Goal: Find specific page/section: Find specific page/section

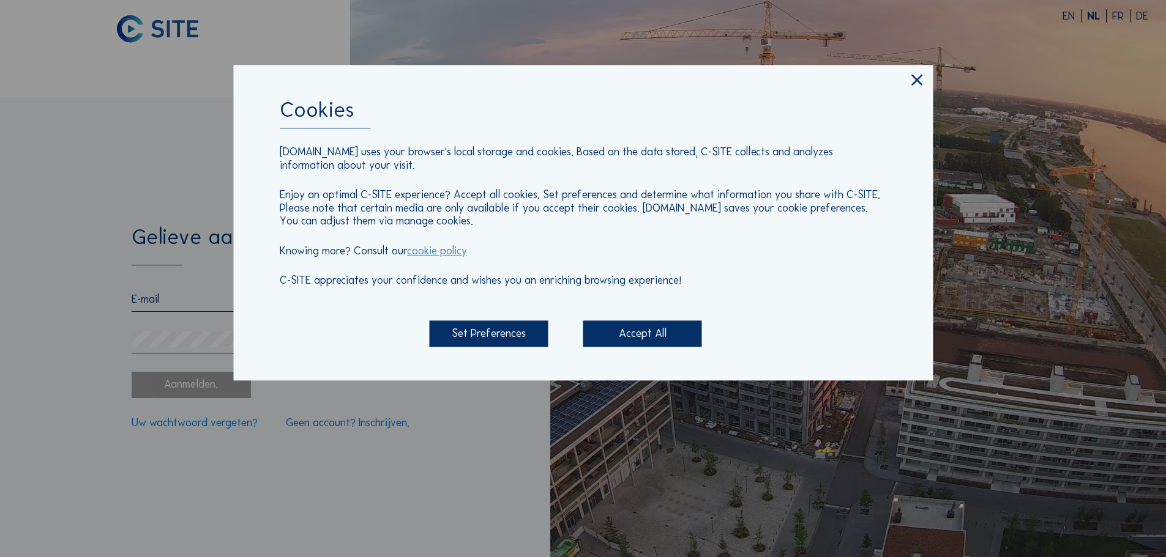
type input "[EMAIL_ADDRESS][DOMAIN_NAME]"
click at [515, 329] on div "Set Preferences" at bounding box center [488, 334] width 119 height 26
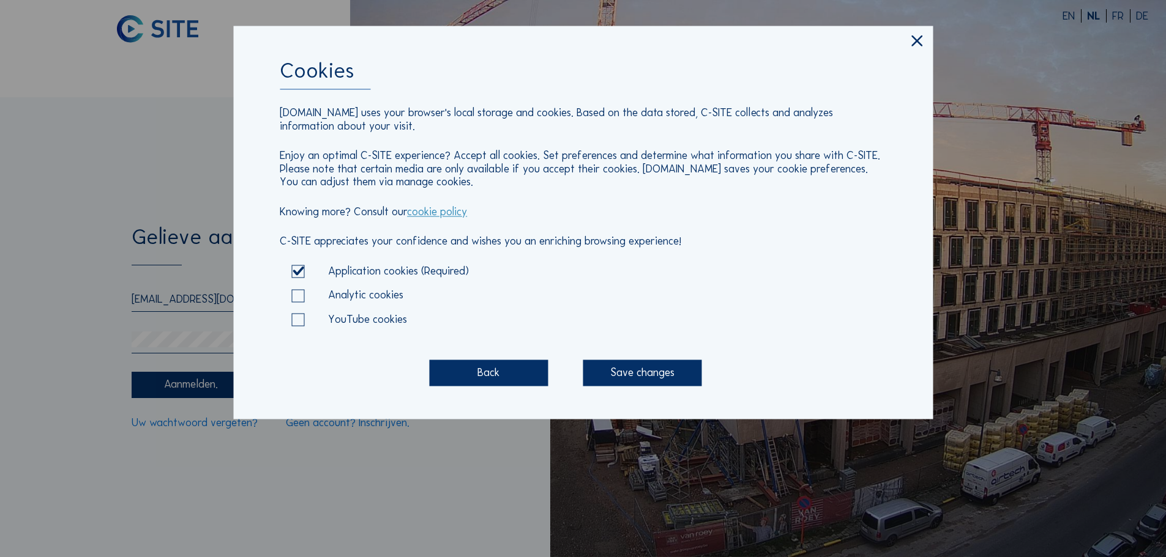
click at [643, 381] on div "Save changes" at bounding box center [642, 373] width 119 height 26
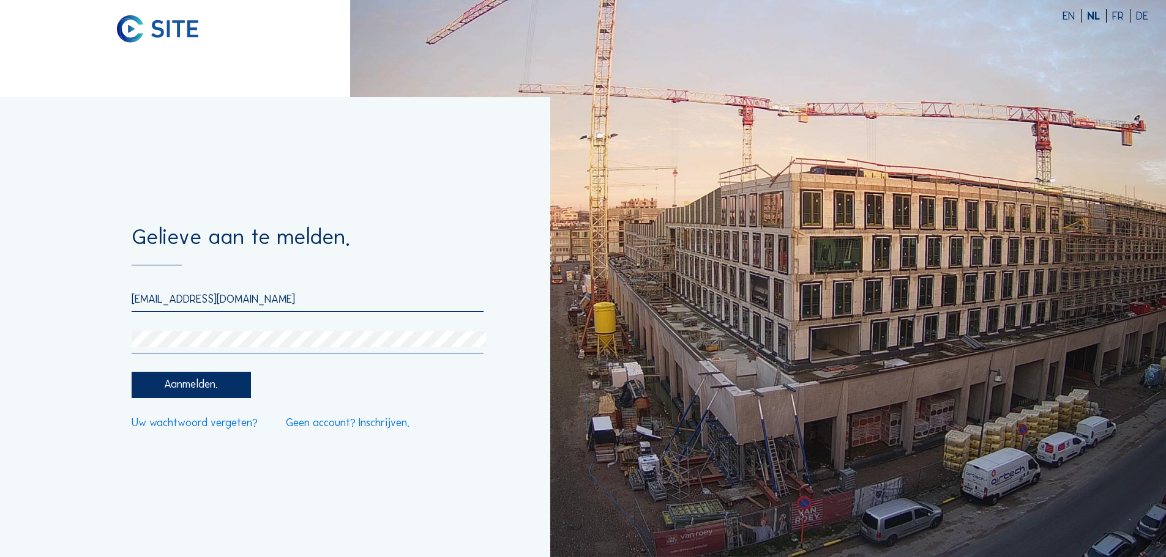
click at [210, 384] on div "Aanmelden." at bounding box center [191, 385] width 119 height 26
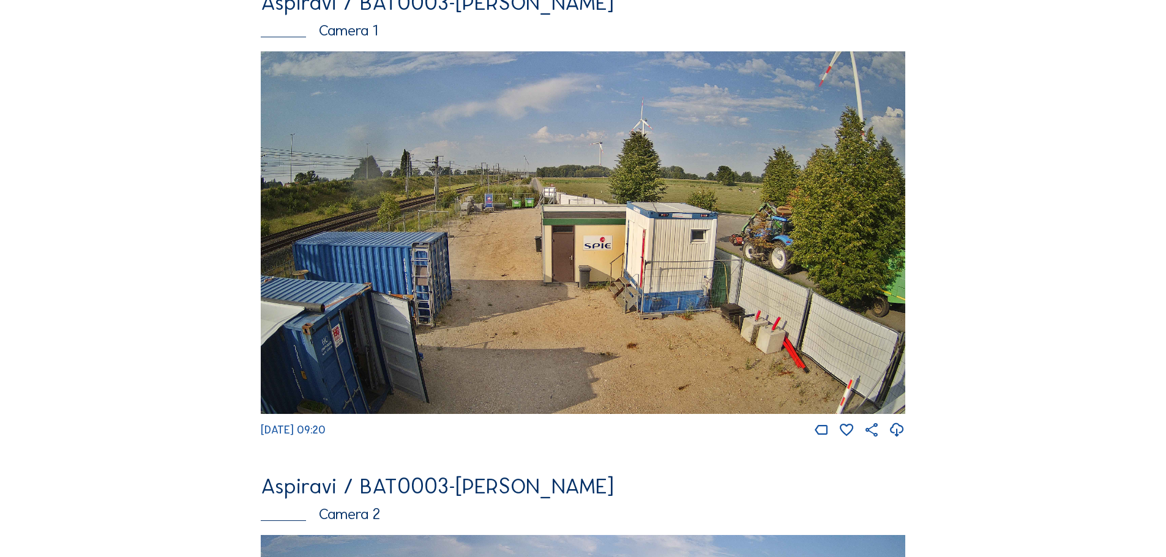
scroll to position [122, 0]
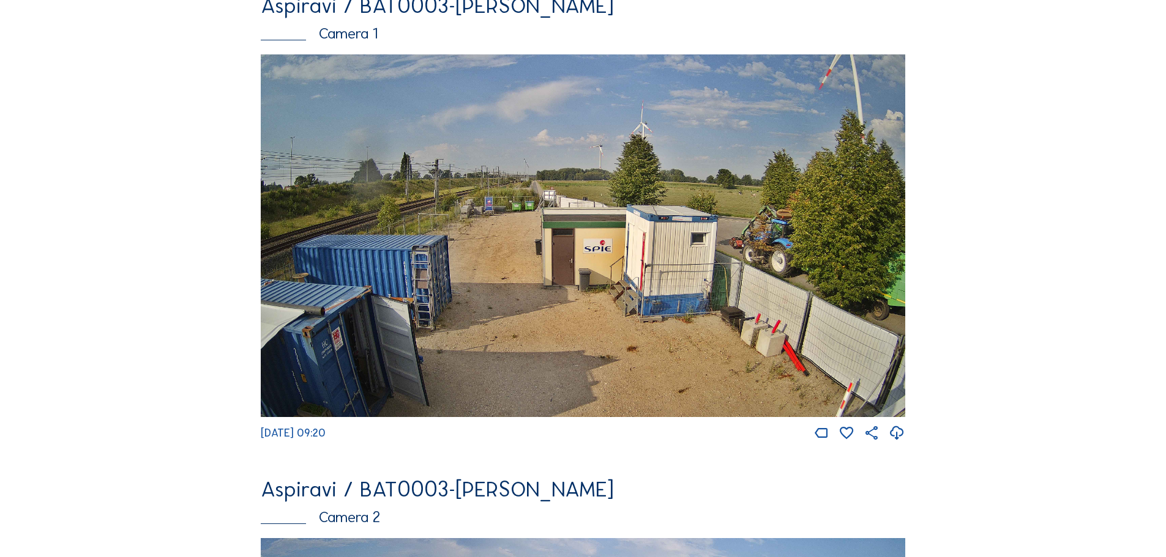
click at [543, 330] on img at bounding box center [583, 235] width 644 height 363
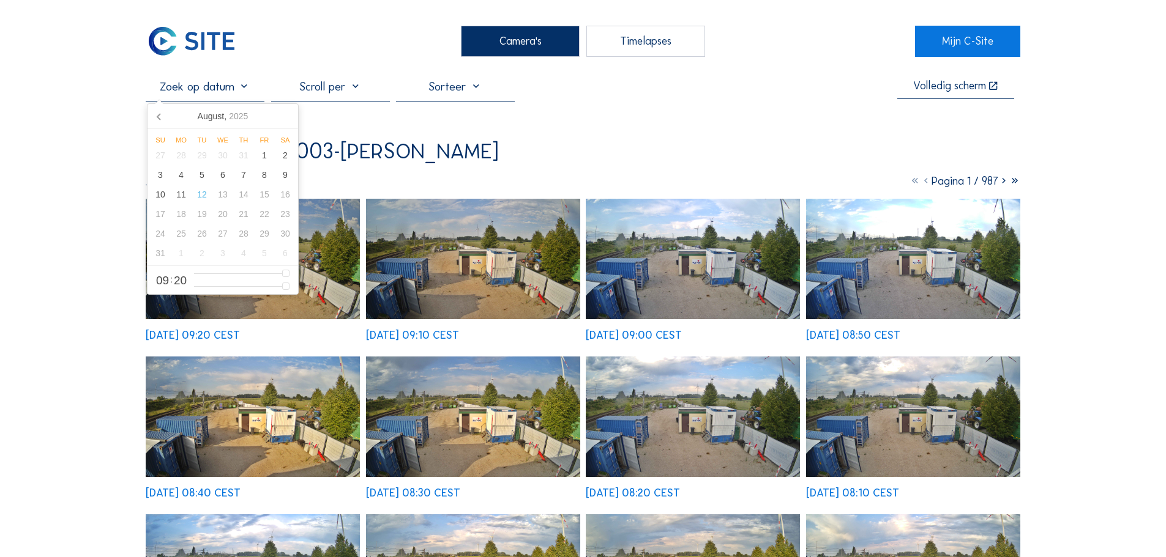
click at [247, 87] on input "text" at bounding box center [205, 86] width 119 height 15
click at [244, 179] on div "7" at bounding box center [243, 175] width 21 height 20
type input "[DATE] 09:20"
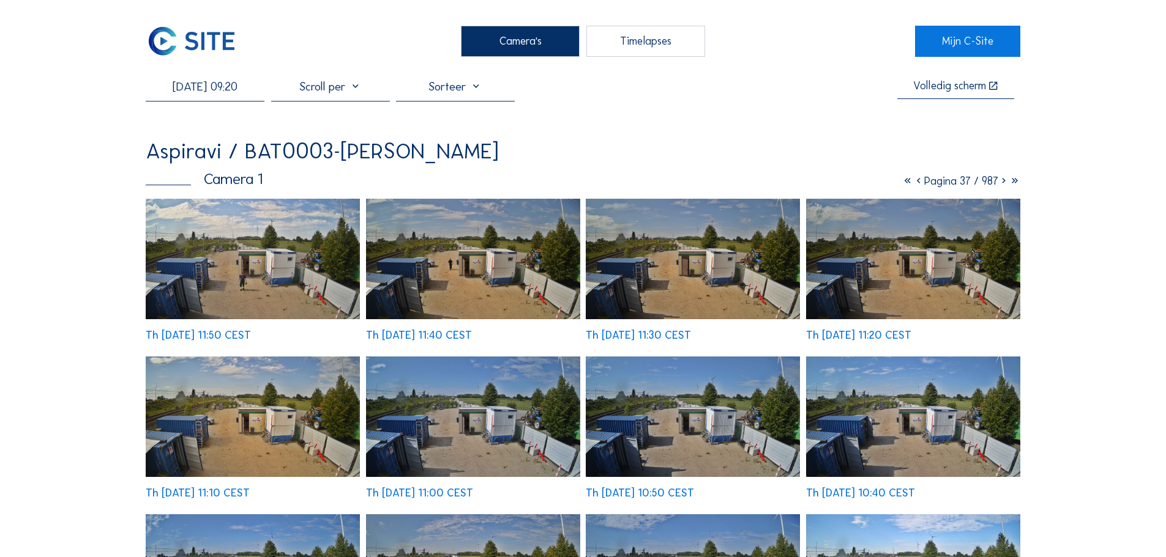
click at [726, 111] on div "[DATE] 09:20 Volledig [PERSON_NAME] Aspiravi / BAT0003-[PERSON_NAME] Camera 1 P…" at bounding box center [583, 447] width 874 height 736
click at [275, 245] on img at bounding box center [253, 259] width 214 height 121
